Goal: Task Accomplishment & Management: Manage account settings

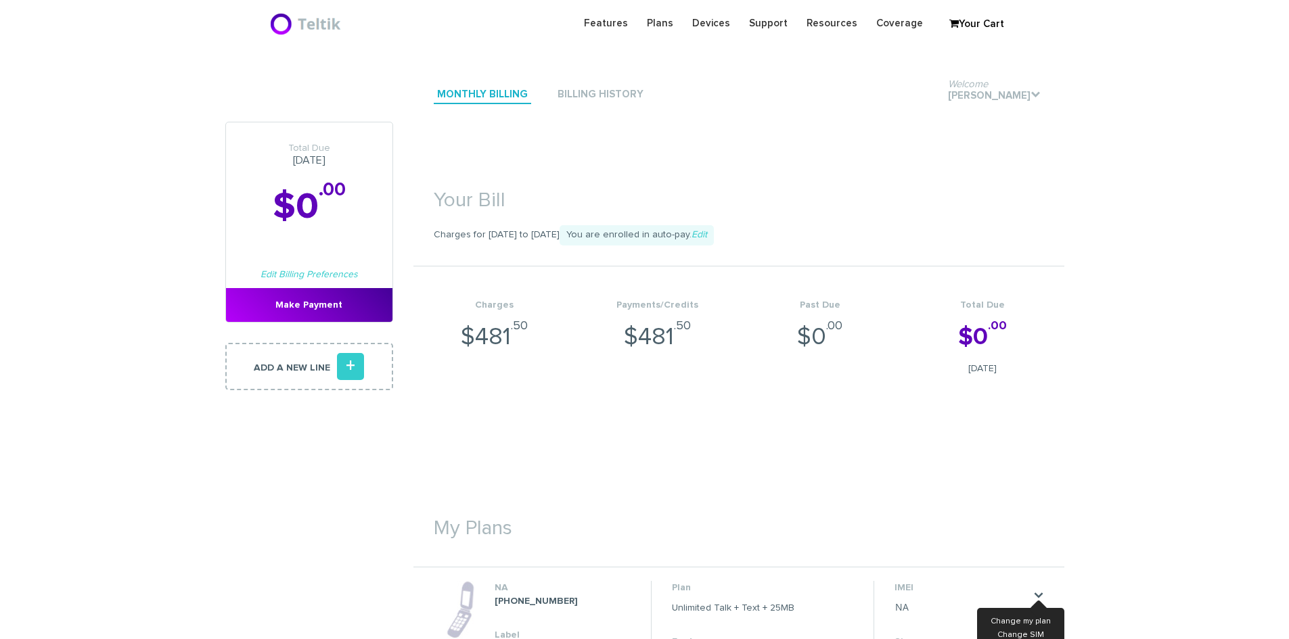
scroll to position [406, 0]
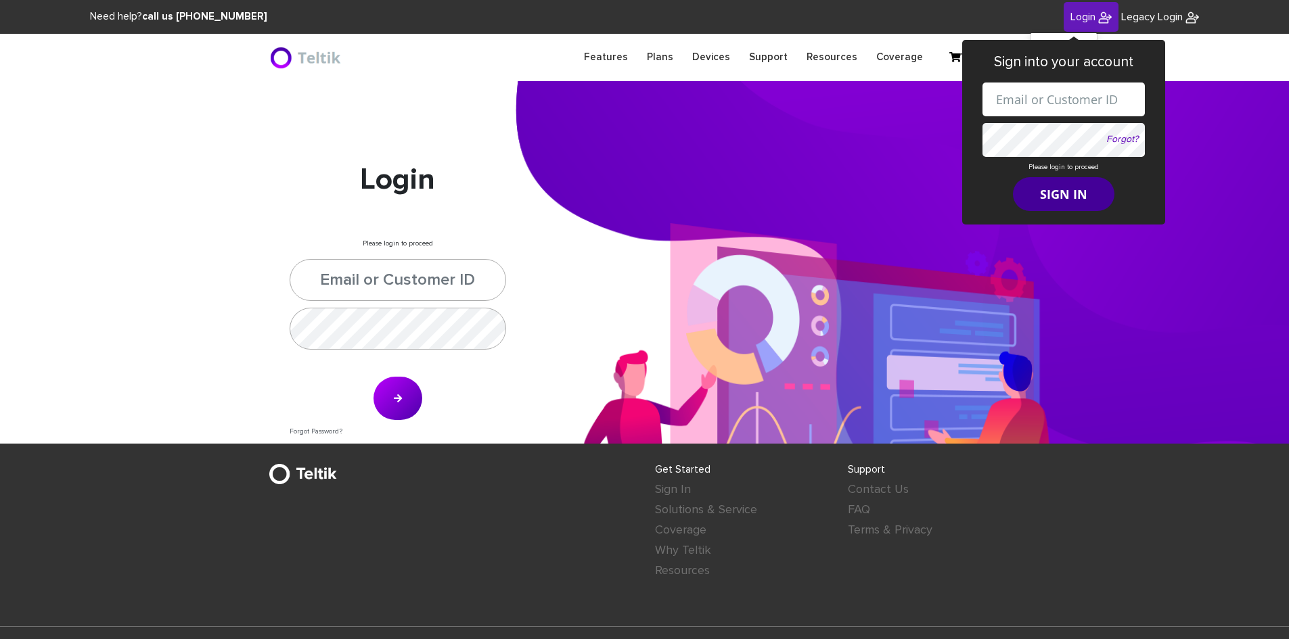
type input "esamuel@safetelecom.net"
type input "[PERSON_NAME][EMAIL_ADDRESS][DOMAIN_NAME]"
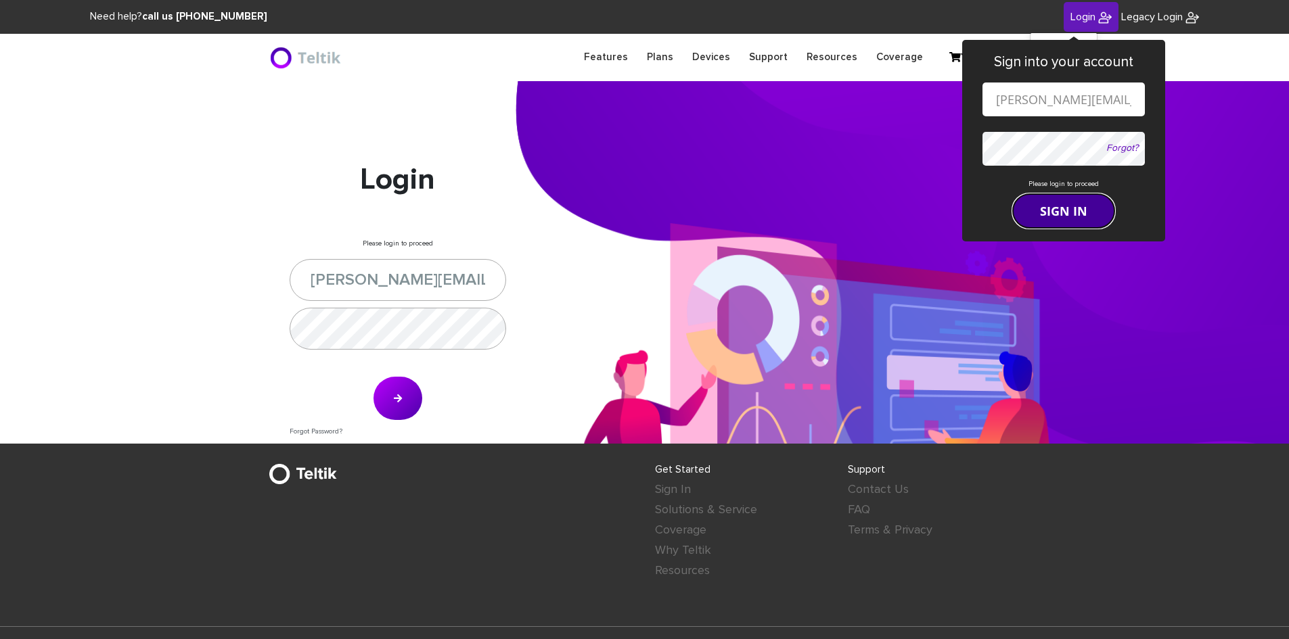
click at [1052, 189] on form "esamuel@safetelecom.net Forgot? Please login to proceed SIGN IN" at bounding box center [1063, 155] width 162 height 145
click at [1045, 208] on button "SIGN IN" at bounding box center [1063, 211] width 101 height 34
